Goal: Transaction & Acquisition: Book appointment/travel/reservation

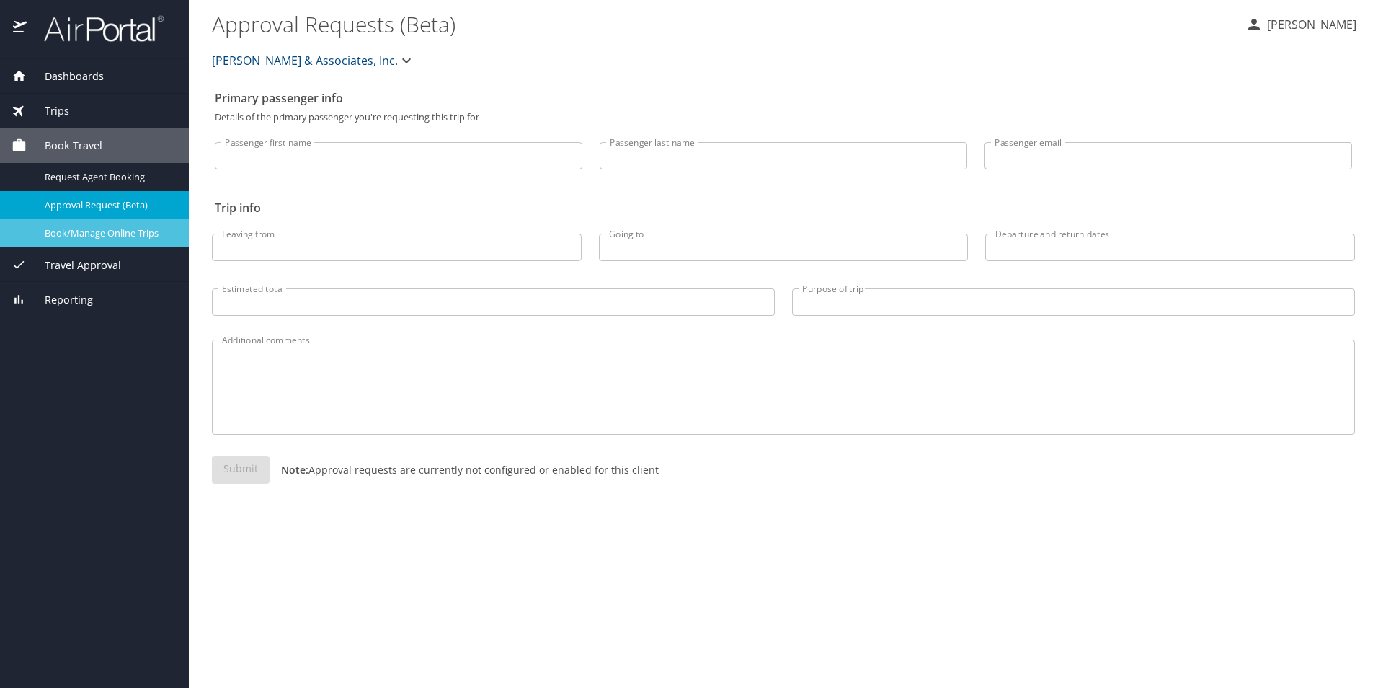
click at [112, 224] on link "Book/Manage Online Trips" at bounding box center [94, 233] width 189 height 28
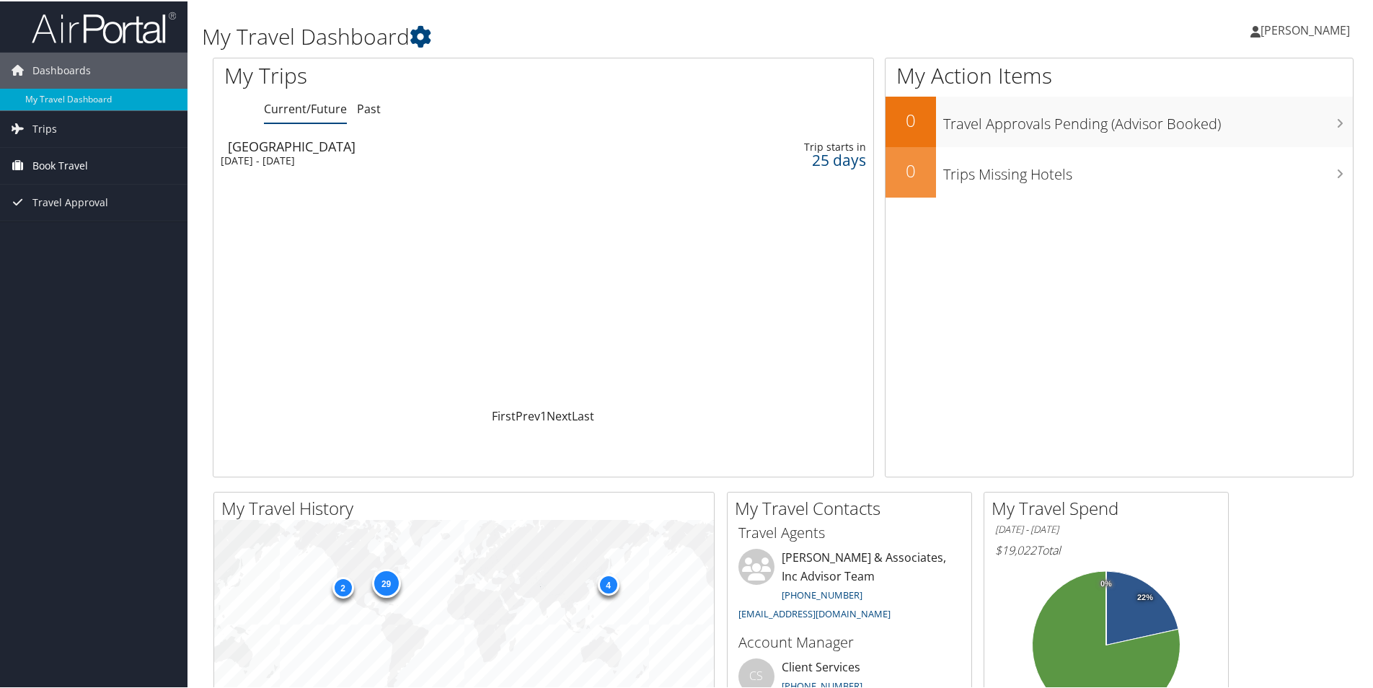
click at [79, 165] on span "Book Travel" at bounding box center [60, 164] width 56 height 36
click at [89, 237] on link "Book/Manage Online Trips" at bounding box center [93, 237] width 187 height 22
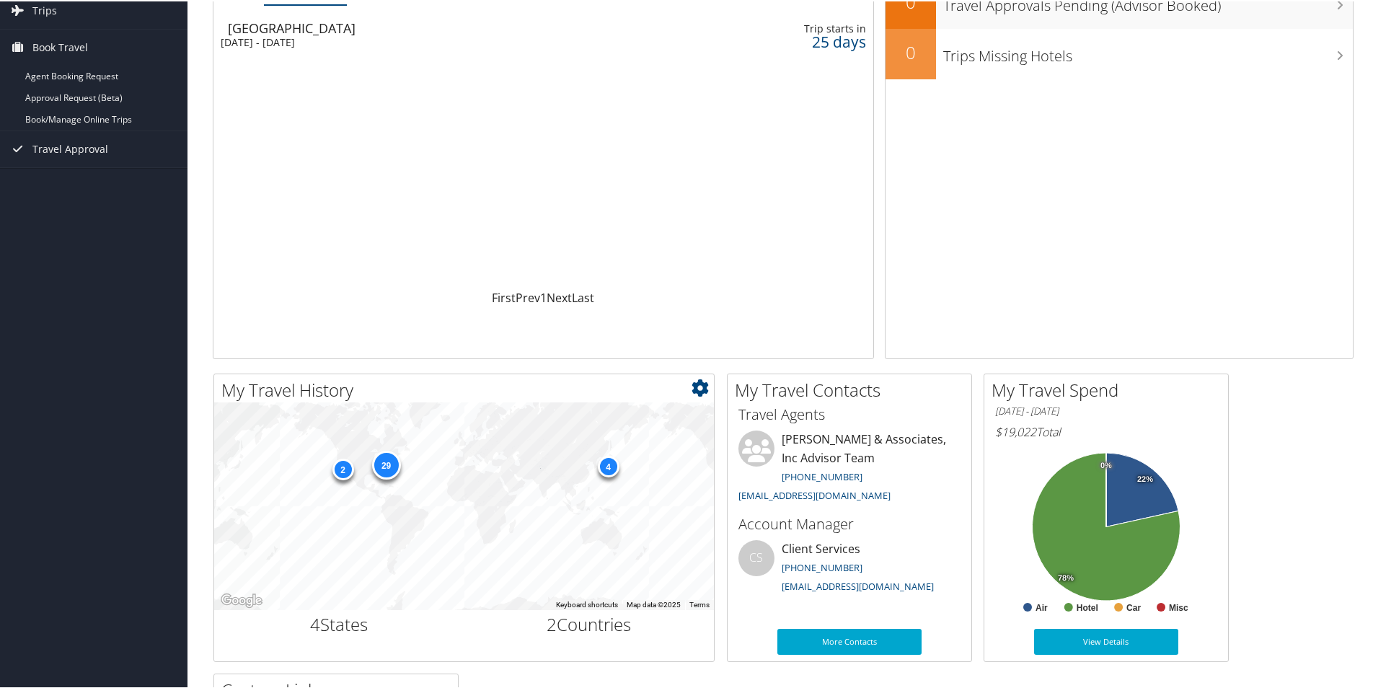
scroll to position [144, 0]
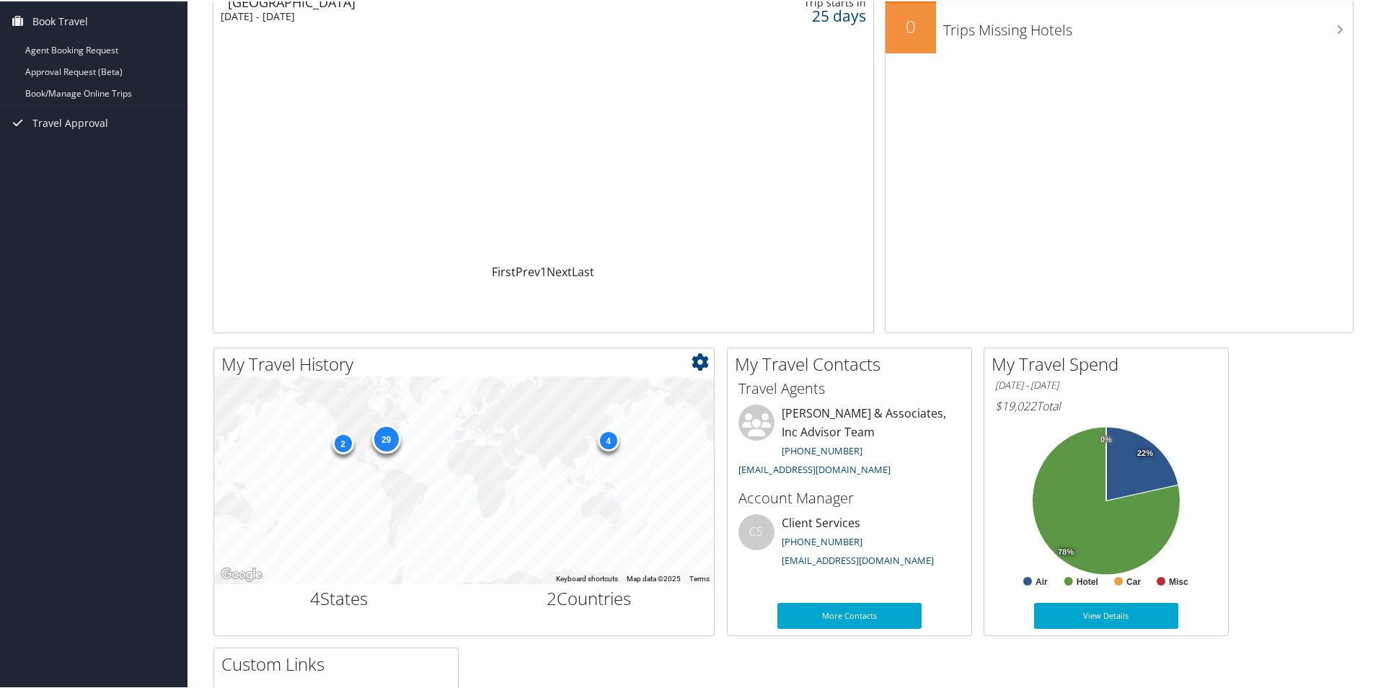
click at [606, 443] on div "4" at bounding box center [608, 439] width 22 height 22
click at [618, 434] on div "4" at bounding box center [608, 439] width 22 height 22
click at [608, 440] on div "4" at bounding box center [608, 439] width 22 height 22
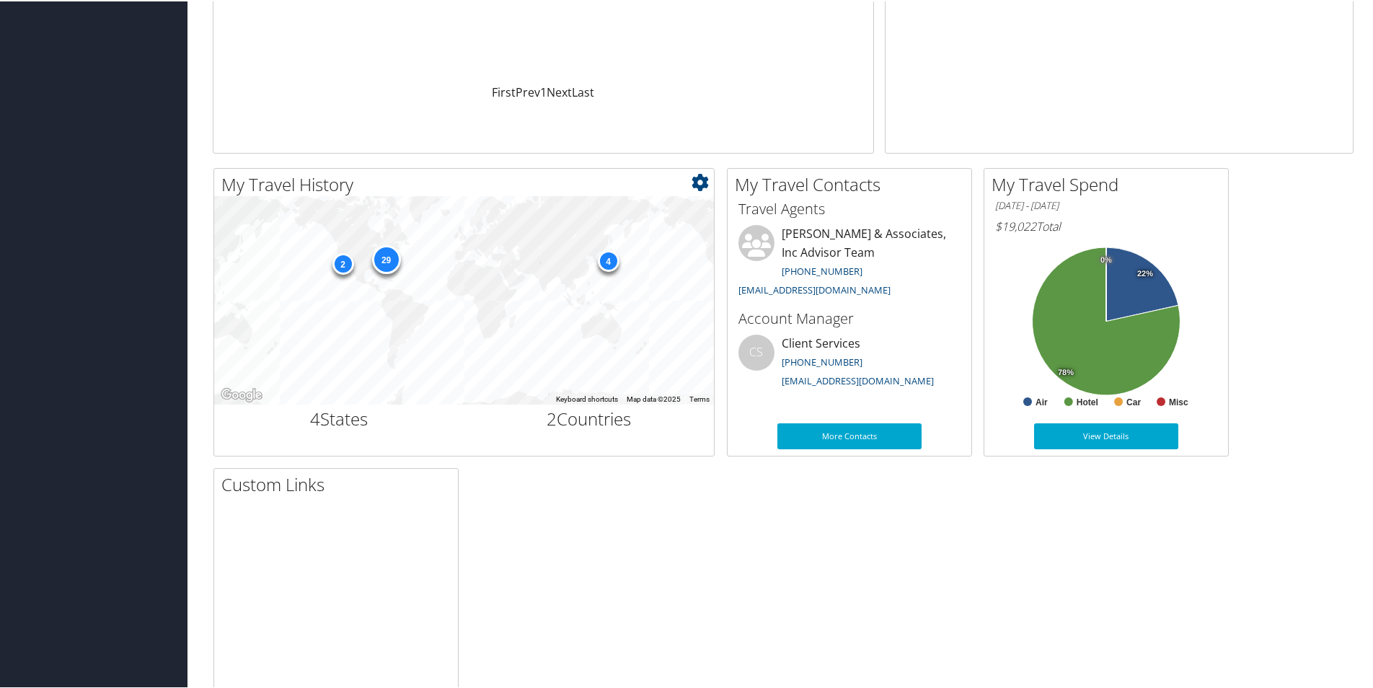
scroll to position [288, 0]
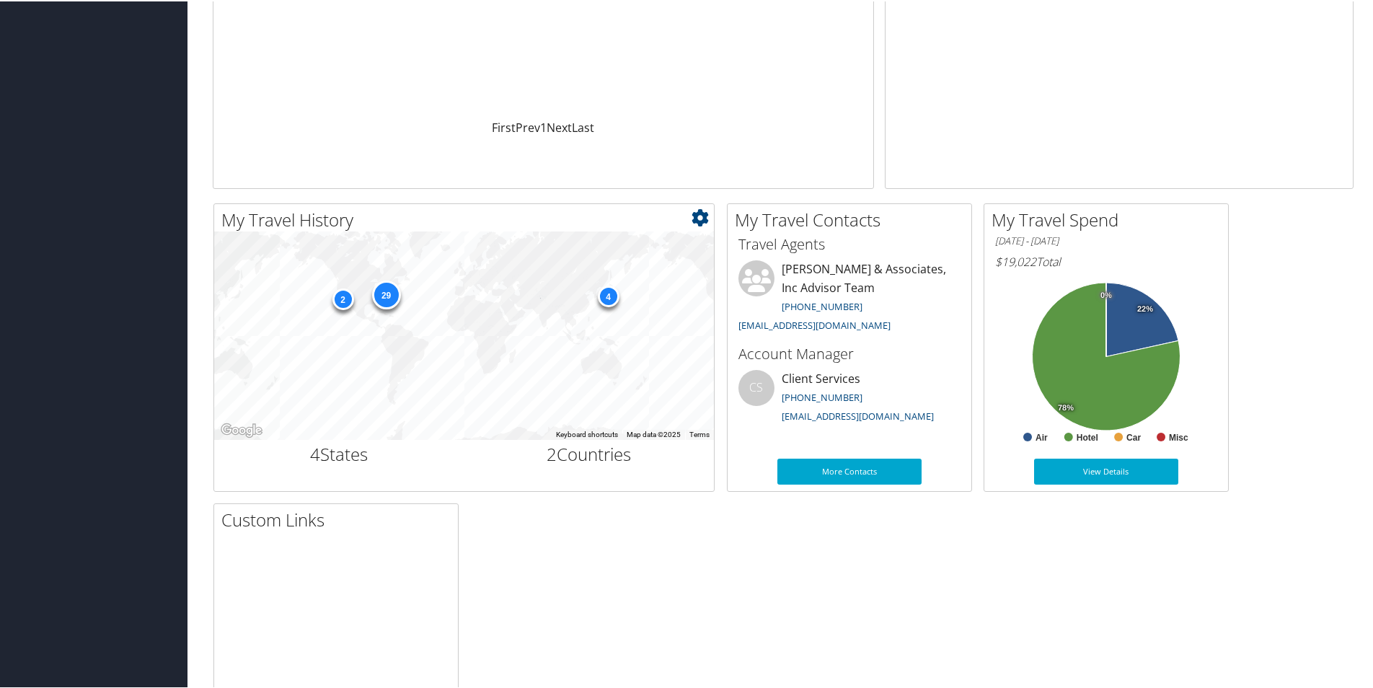
click at [395, 295] on div "29" at bounding box center [385, 293] width 29 height 29
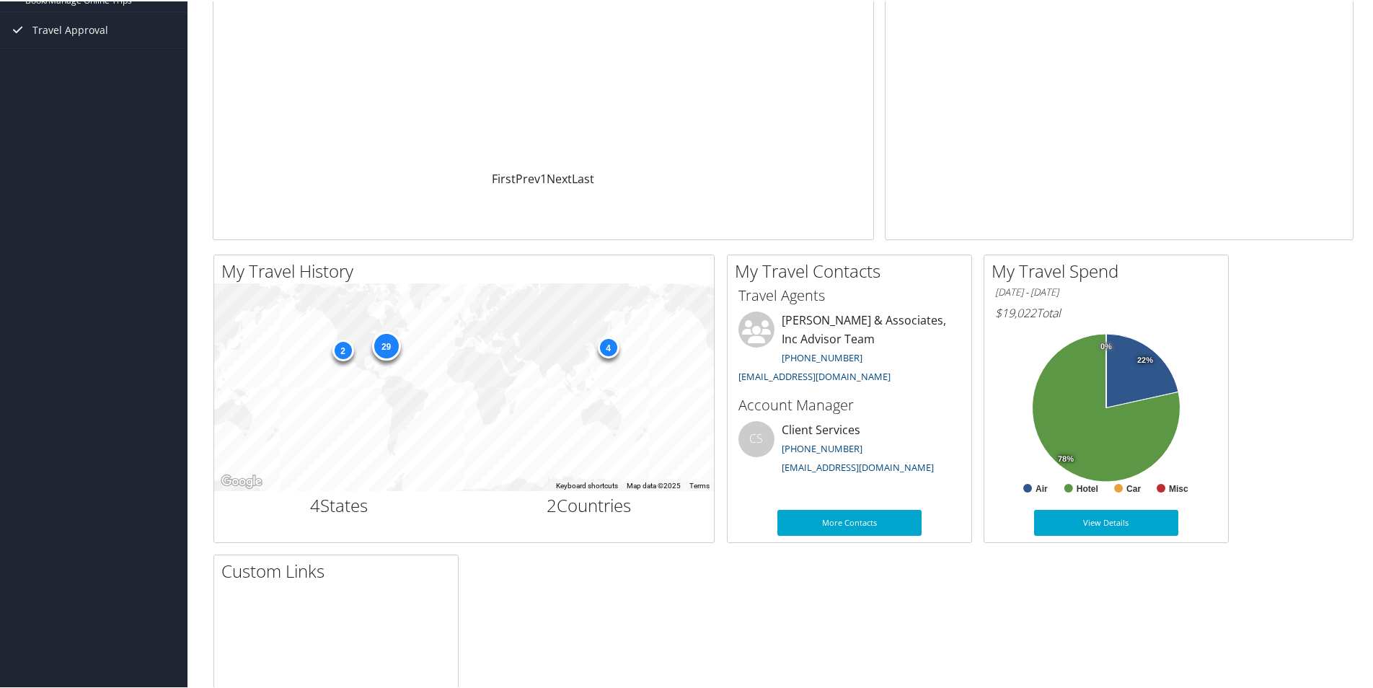
scroll to position [0, 0]
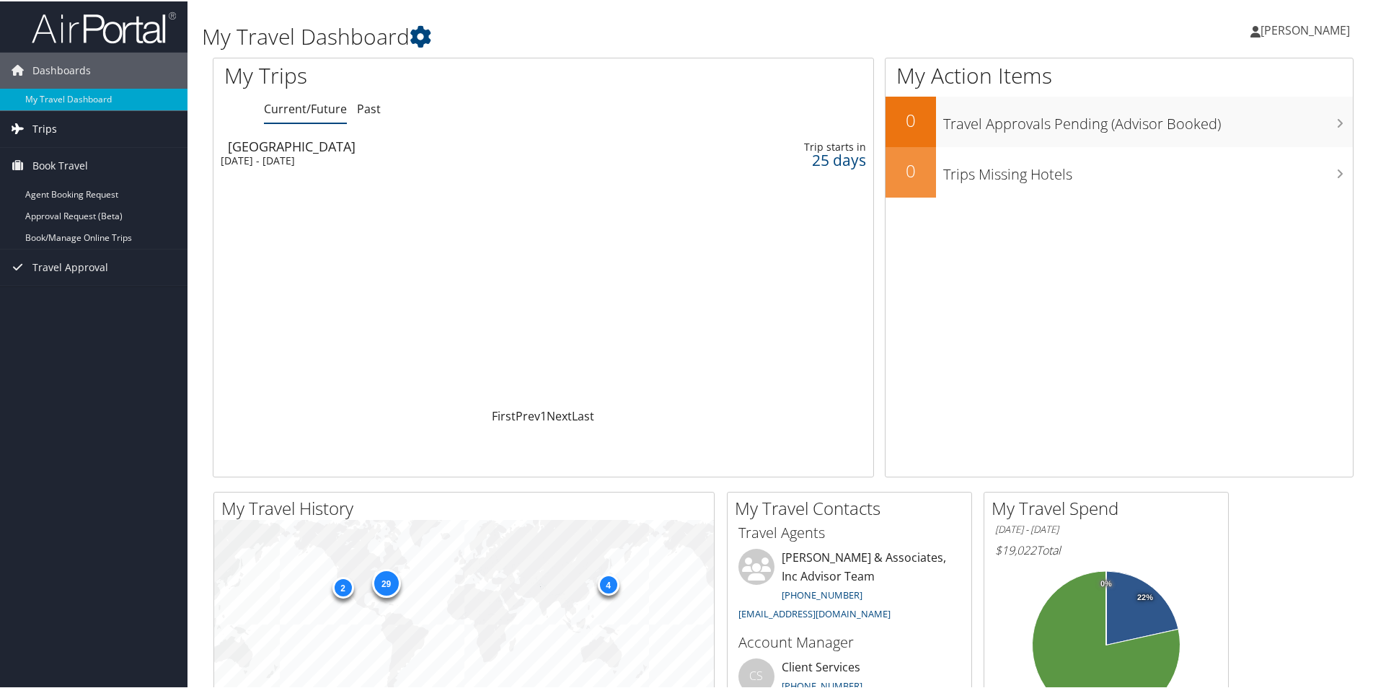
click at [43, 128] on span "Trips" at bounding box center [44, 128] width 25 height 36
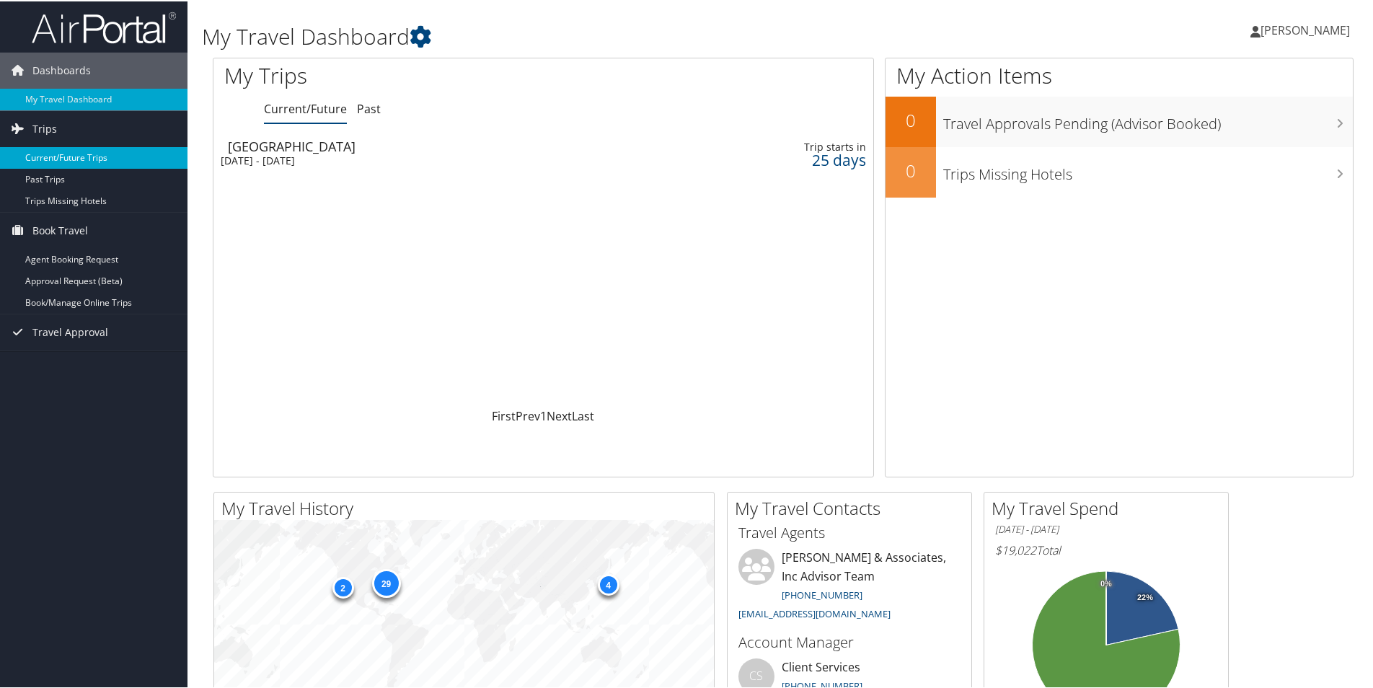
click at [79, 152] on link "Current/Future Trips" at bounding box center [93, 157] width 187 height 22
